Goal: Information Seeking & Learning: Learn about a topic

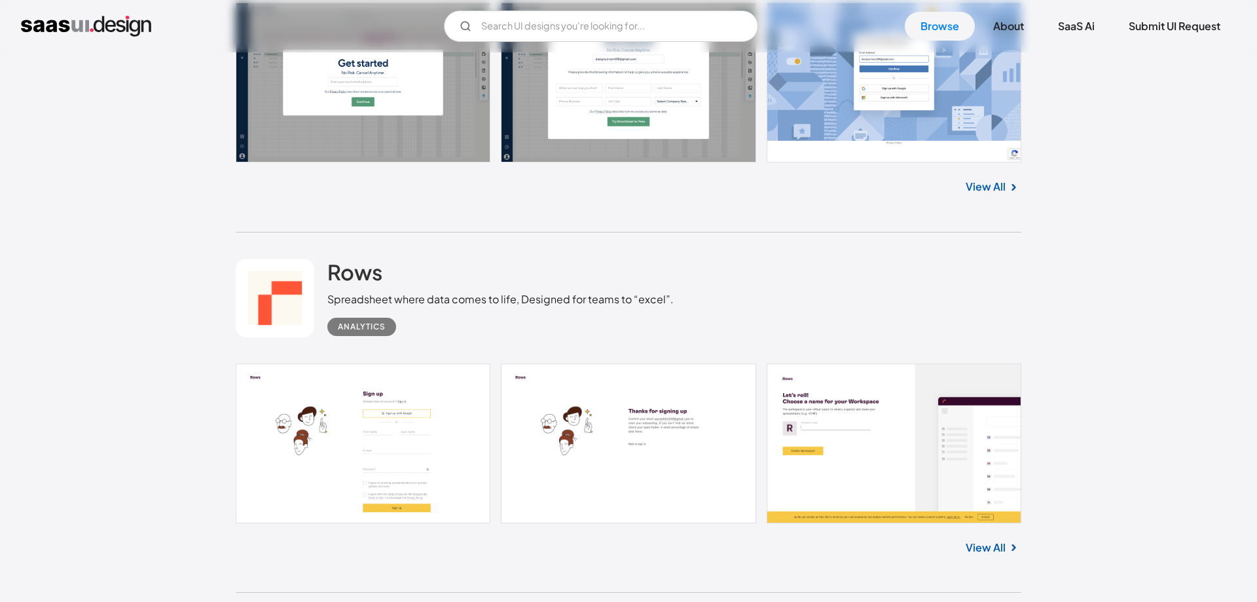
scroll to position [801, 0]
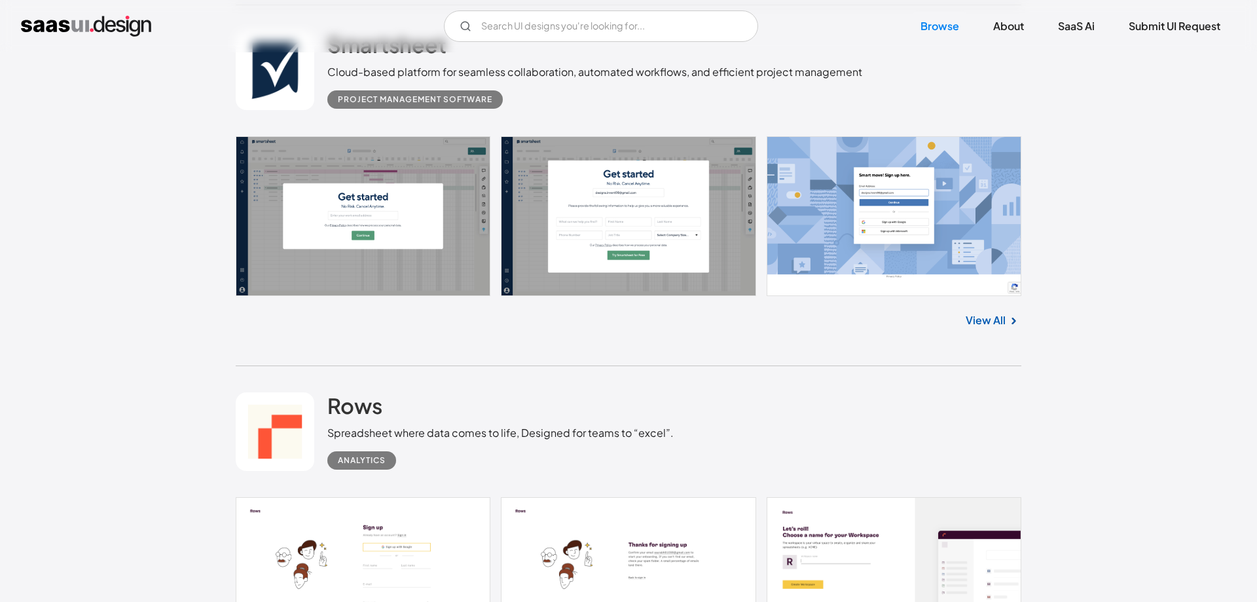
click at [969, 316] on link "View All" at bounding box center [986, 320] width 40 height 16
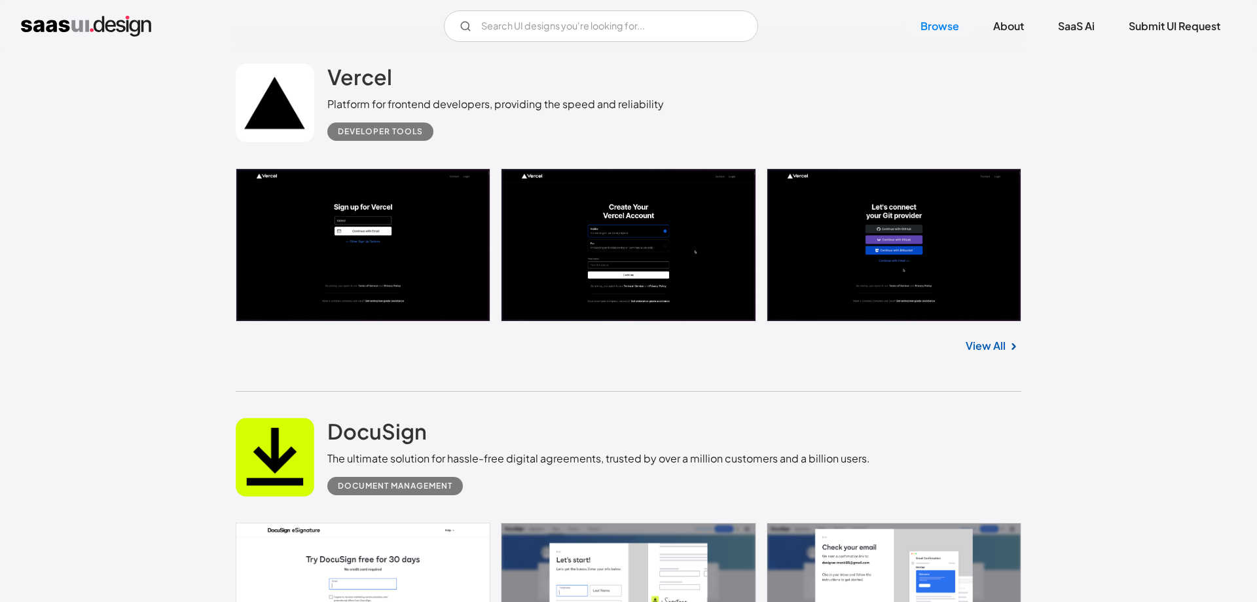
scroll to position [1536, 0]
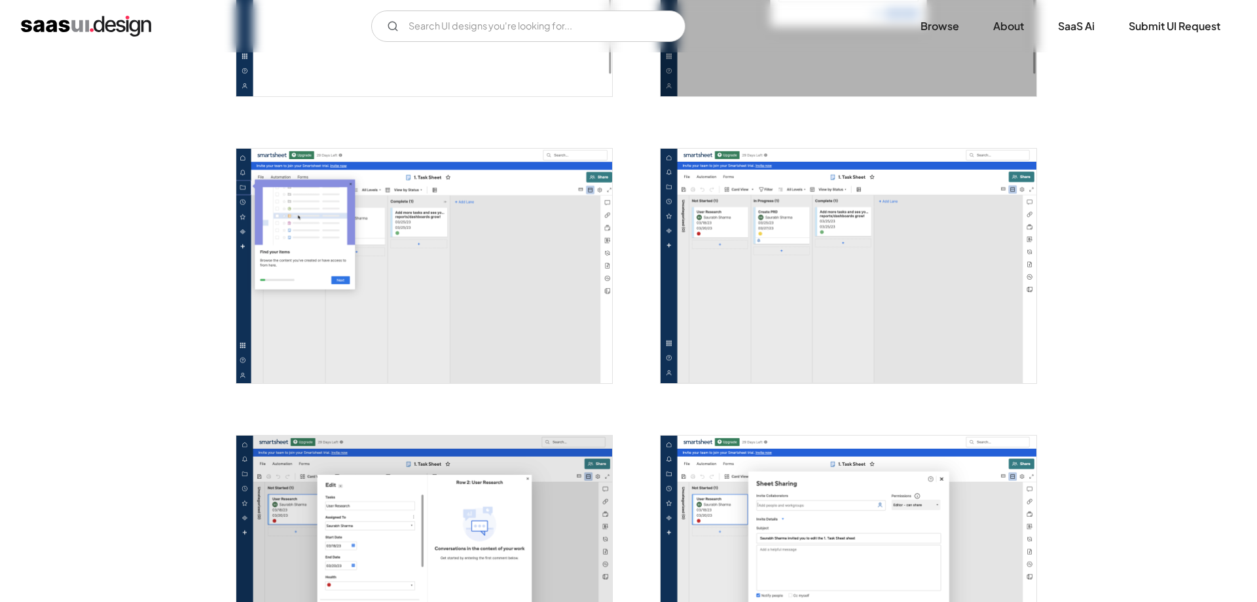
scroll to position [2137, 0]
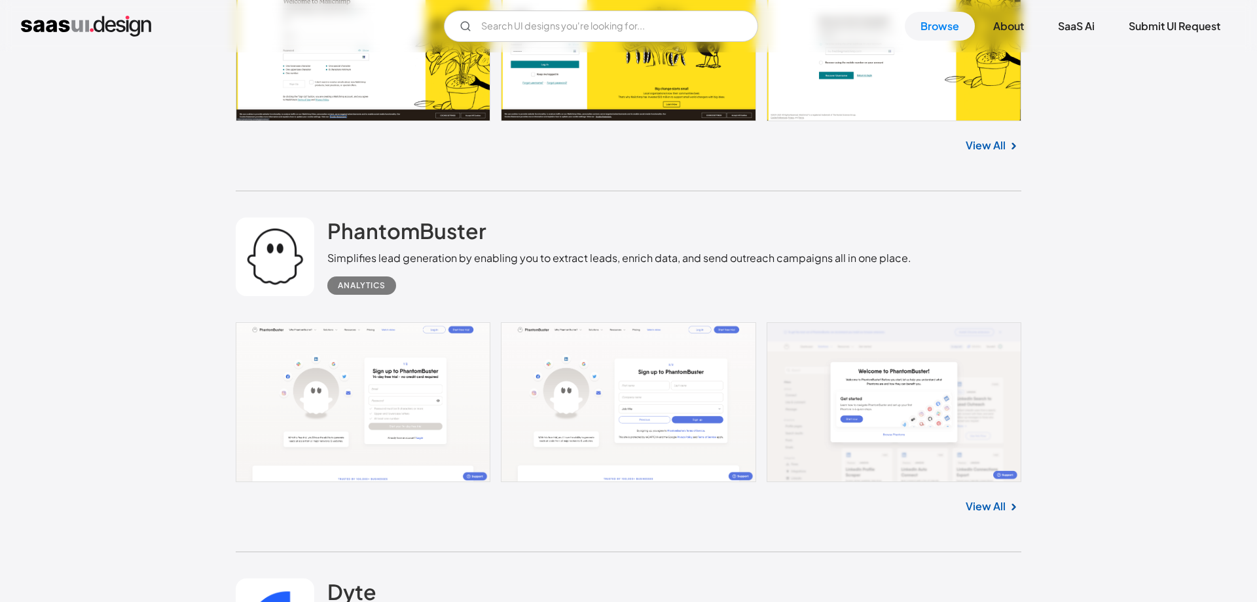
scroll to position [3139, 0]
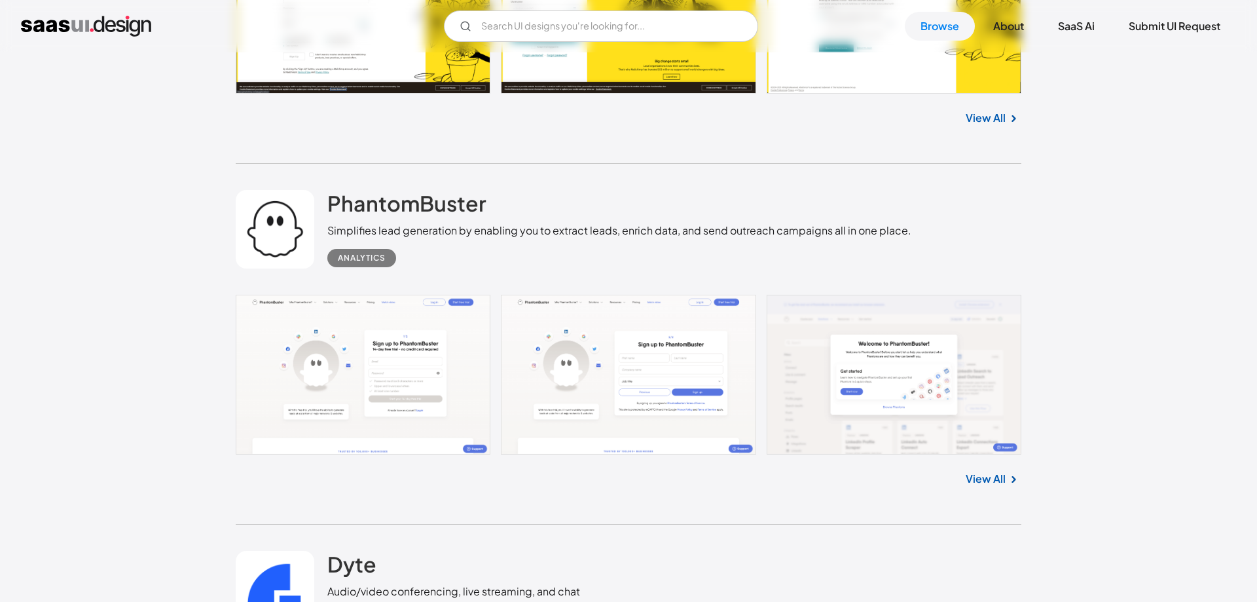
click at [976, 480] on link "View All" at bounding box center [986, 479] width 40 height 16
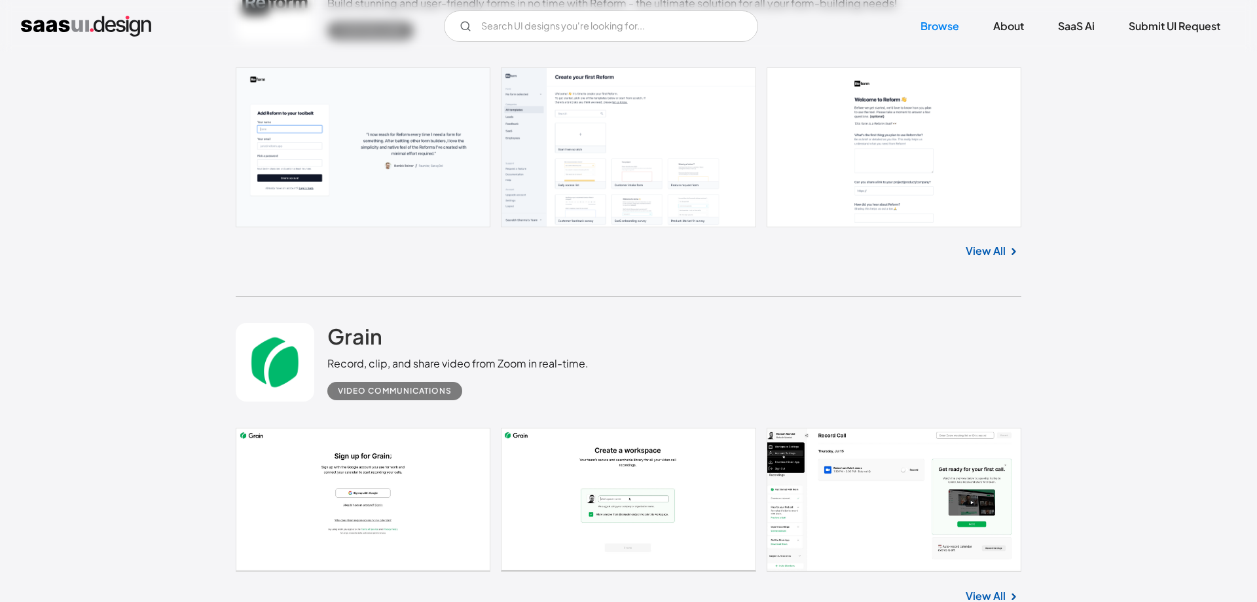
scroll to position [8748, 0]
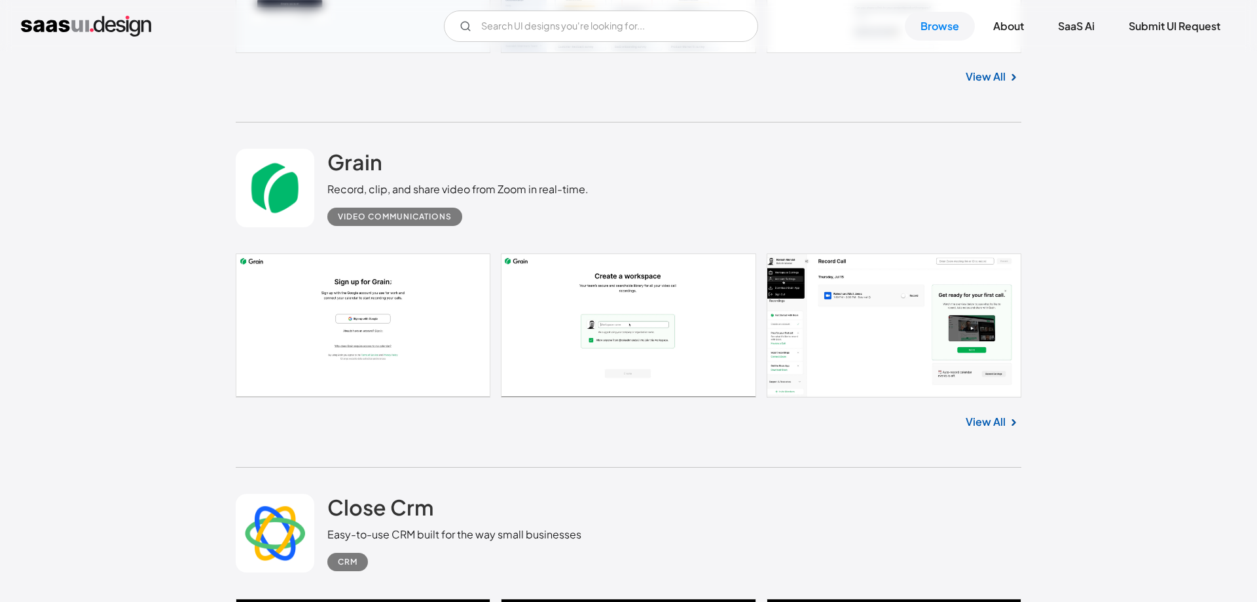
click at [529, 372] on link at bounding box center [629, 325] width 786 height 144
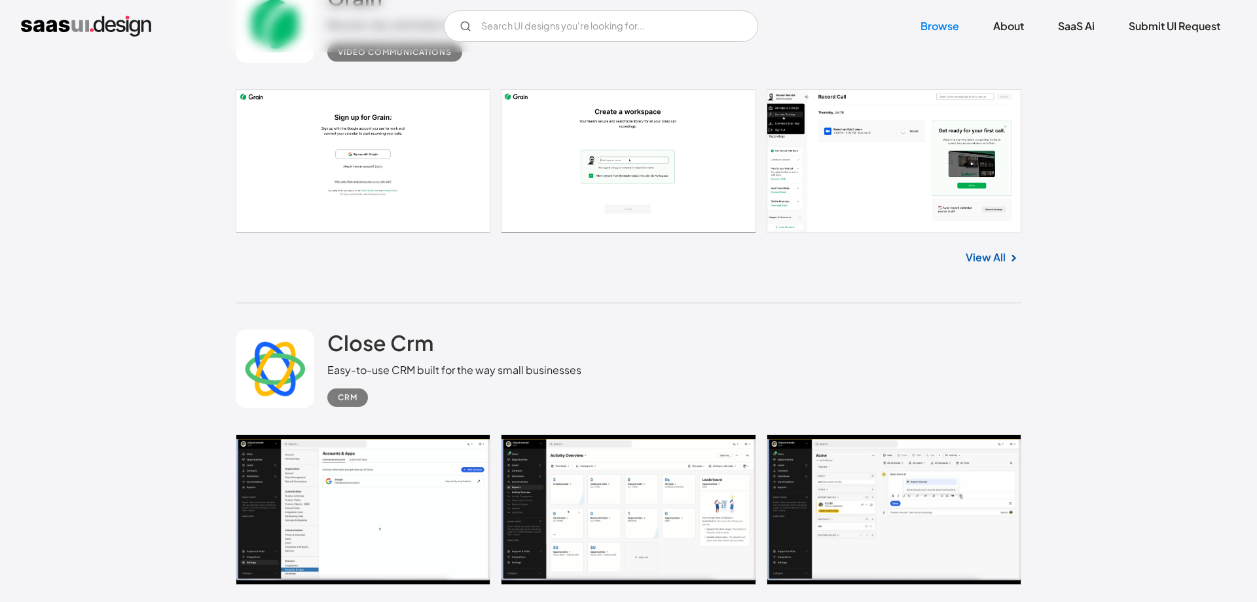
scroll to position [9166, 0]
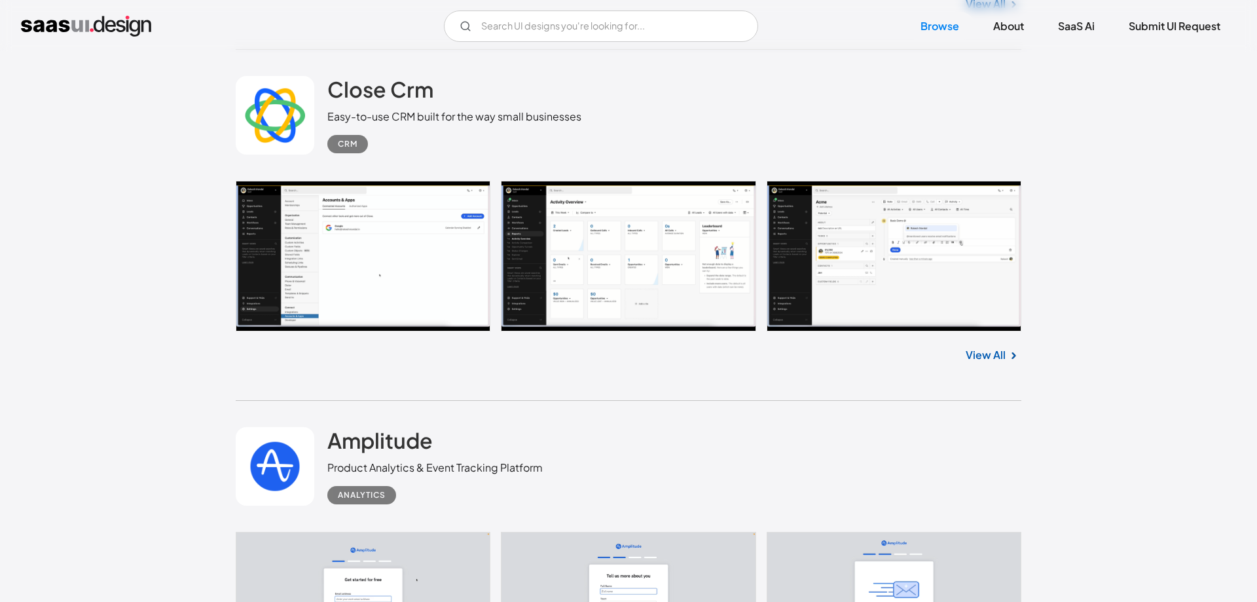
click at [596, 242] on link at bounding box center [629, 256] width 786 height 151
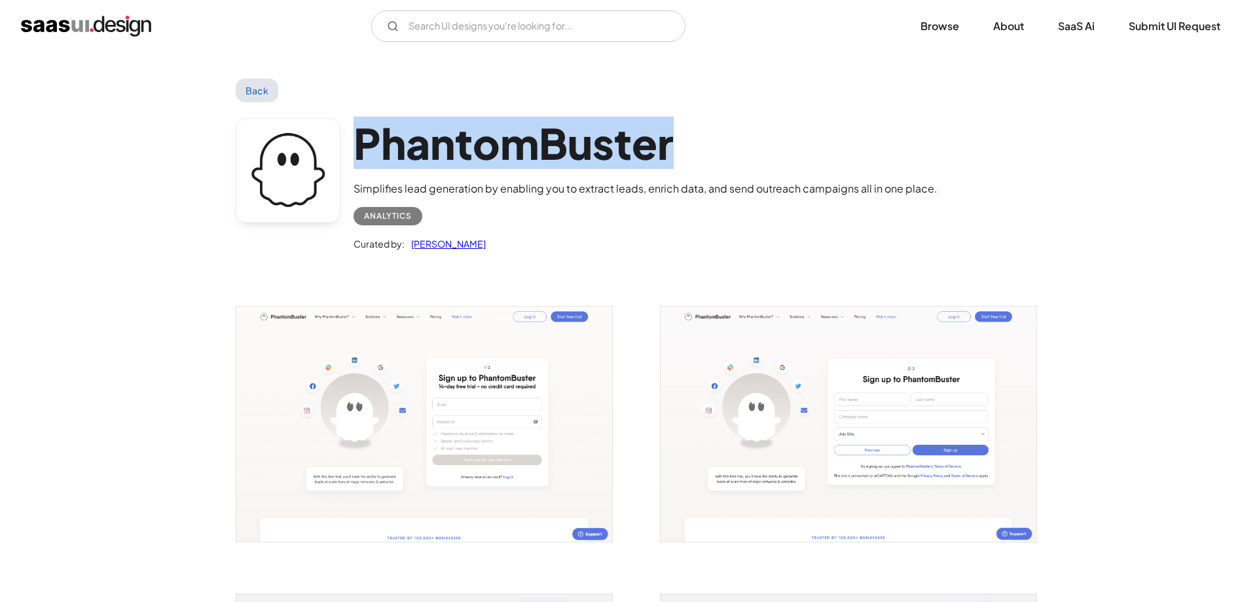
drag, startPoint x: 680, startPoint y: 157, endPoint x: 359, endPoint y: 159, distance: 321.5
click at [359, 159] on h1 "PhantomBuster" at bounding box center [646, 143] width 584 height 50
copy h1 "PhantomBuster"
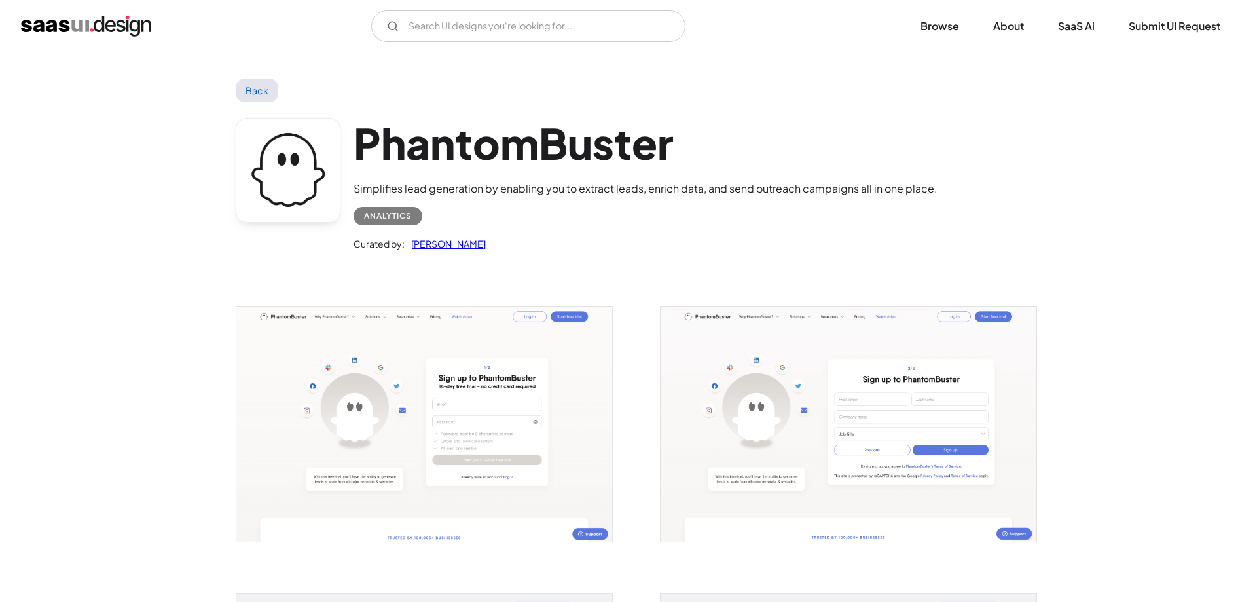
click at [691, 151] on h1 "PhantomBuster" at bounding box center [646, 143] width 584 height 50
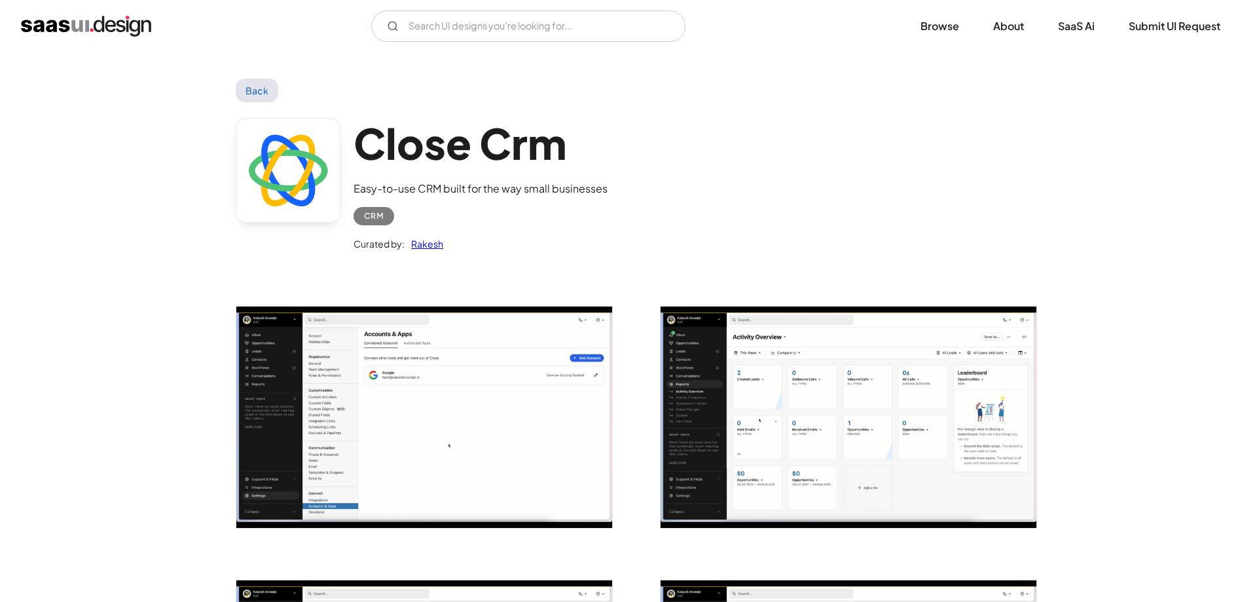
click at [434, 344] on img "open lightbox" at bounding box center [424, 416] width 376 height 221
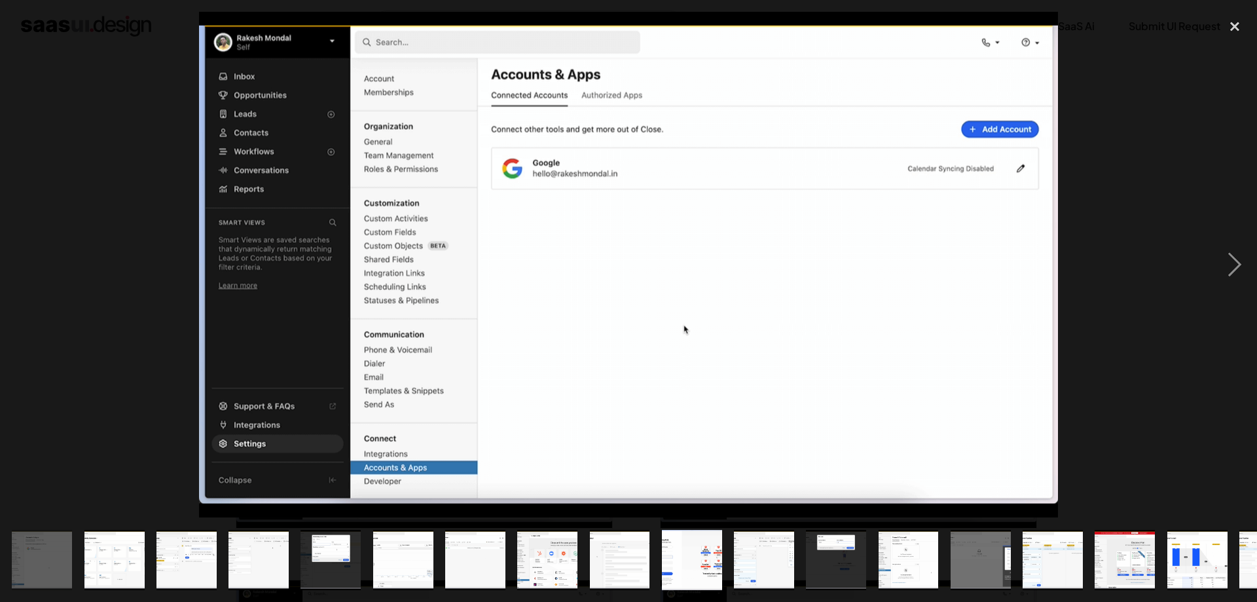
click at [134, 229] on div at bounding box center [628, 264] width 1257 height 505
